Goal: Task Accomplishment & Management: Complete application form

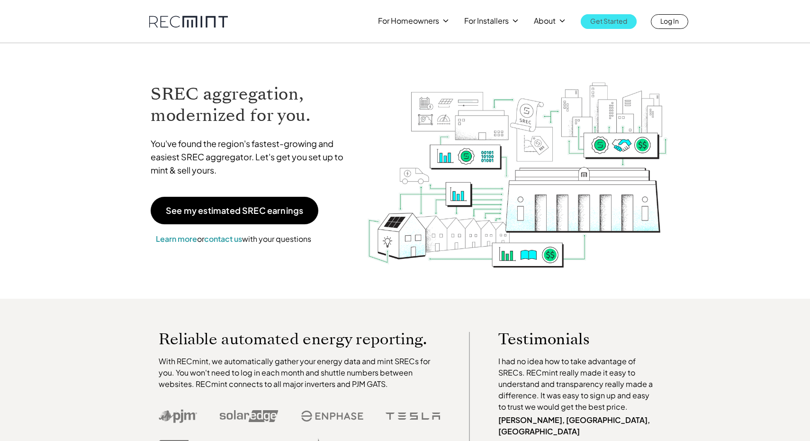
click at [611, 24] on p "Get Started" at bounding box center [608, 20] width 37 height 13
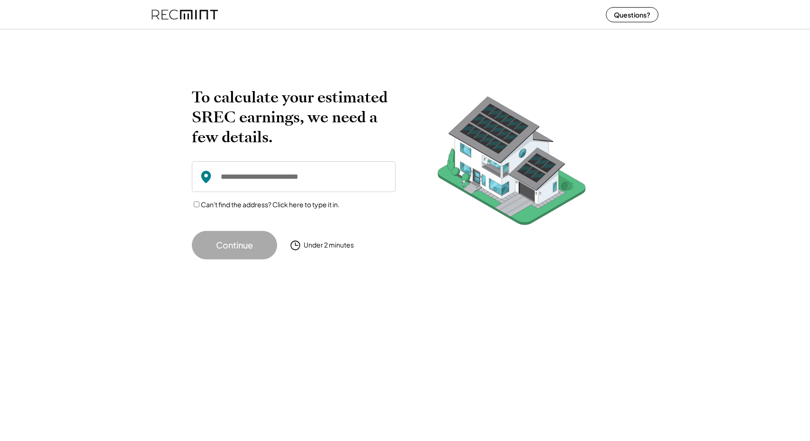
click at [322, 178] on input "input" at bounding box center [294, 176] width 204 height 31
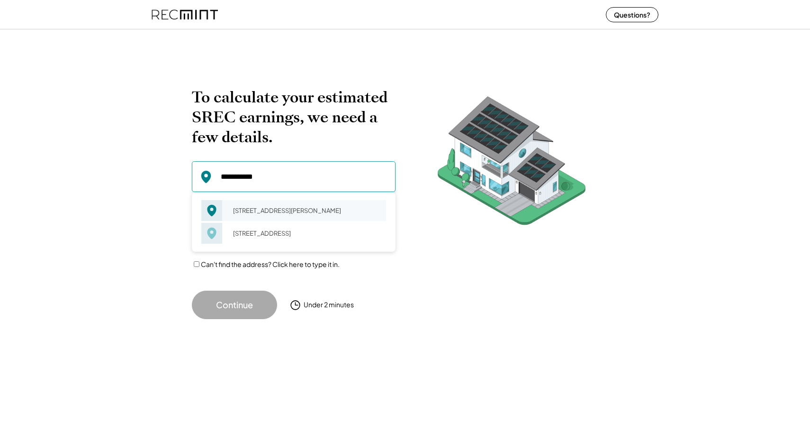
click at [292, 206] on div "12610 Carolina Meadow Ln Clinton, MD 20735" at bounding box center [306, 210] width 159 height 13
type input "**********"
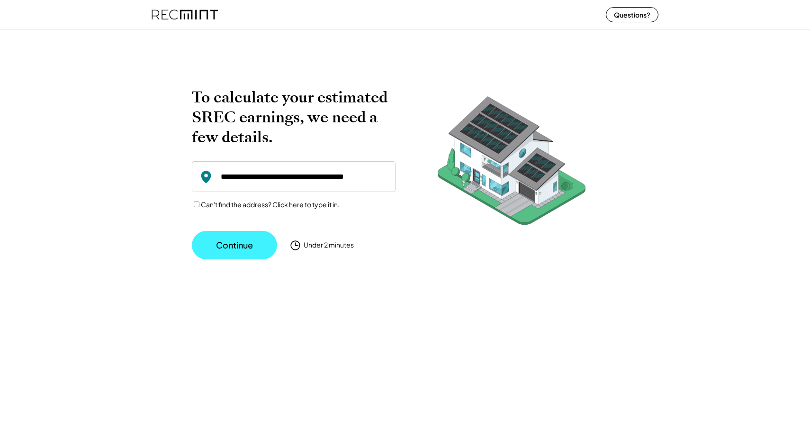
click at [272, 240] on button "Continue" at bounding box center [234, 245] width 85 height 28
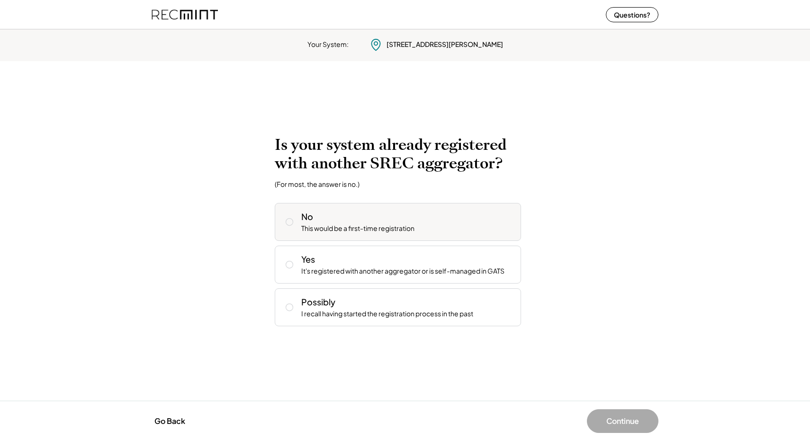
click at [331, 214] on div "No This would be a first-time registration" at bounding box center [407, 221] width 212 height 23
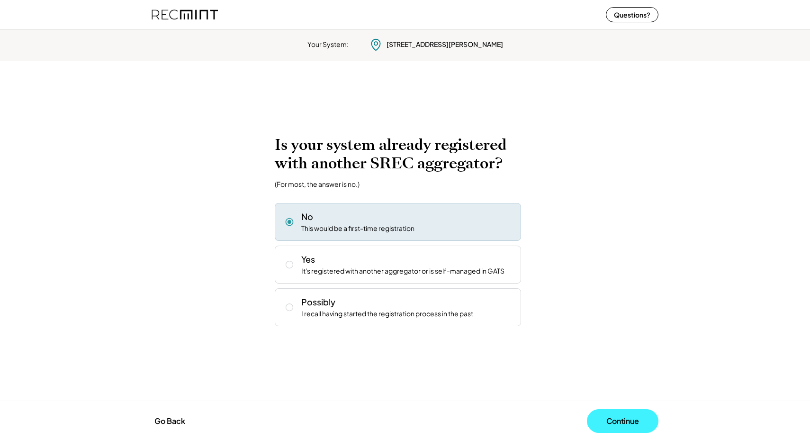
click at [615, 423] on button "Continue" at bounding box center [623, 421] width 72 height 24
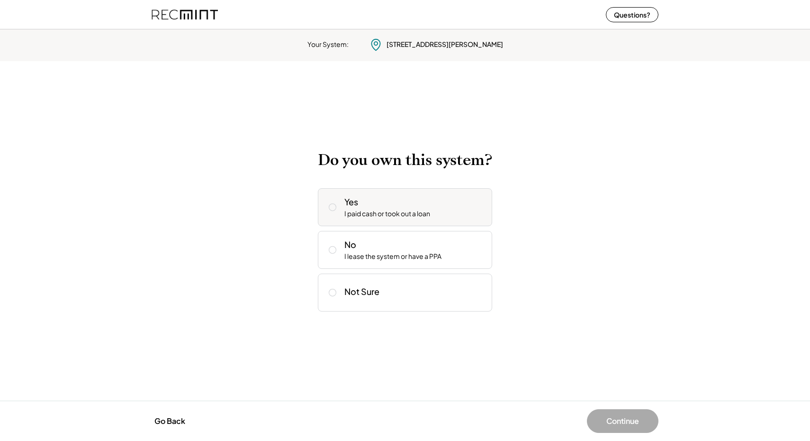
click at [360, 207] on div "Yes I paid cash or took out a loan" at bounding box center [414, 207] width 140 height 23
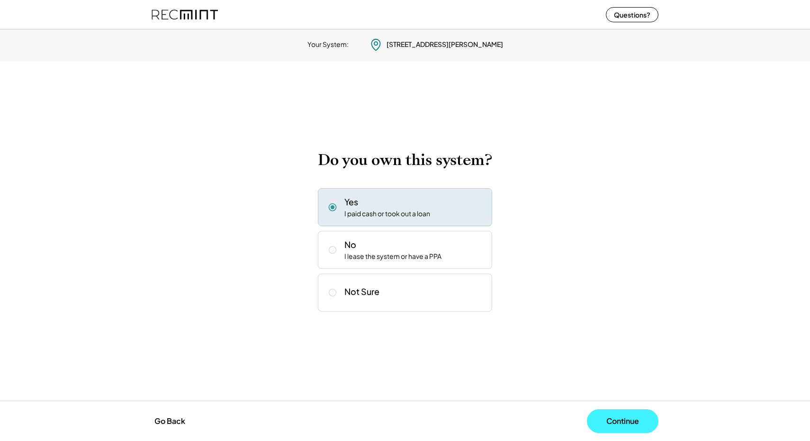
click at [608, 417] on button "Continue" at bounding box center [623, 421] width 72 height 24
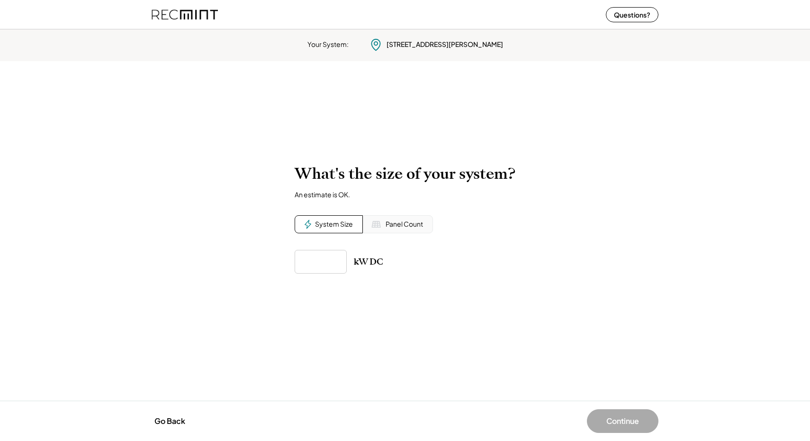
click at [379, 222] on img at bounding box center [375, 223] width 9 height 9
click at [342, 220] on div "System Size" at bounding box center [334, 223] width 38 height 9
click at [369, 226] on div "Panel Count" at bounding box center [398, 224] width 70 height 18
click at [374, 228] on img at bounding box center [375, 223] width 9 height 9
